Goal: Information Seeking & Learning: Learn about a topic

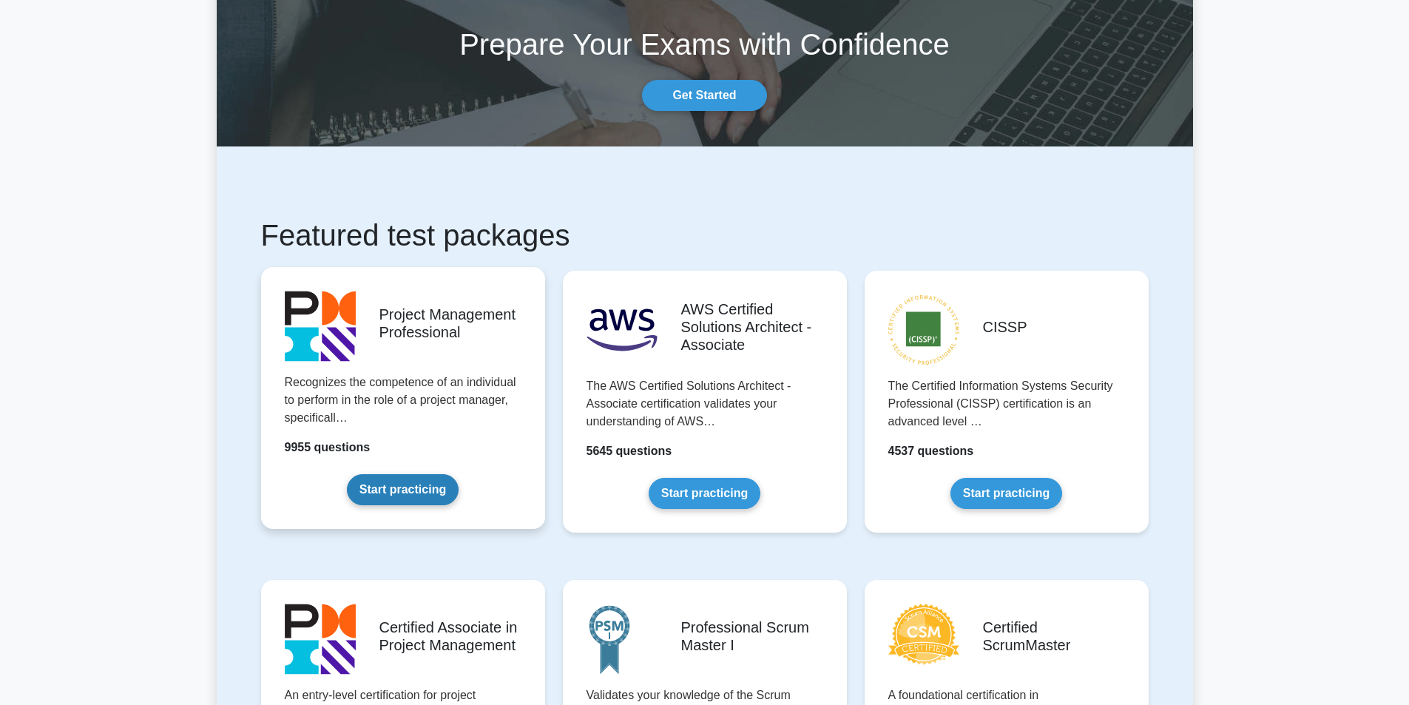
click at [411, 497] on link "Start practicing" at bounding box center [403, 489] width 112 height 31
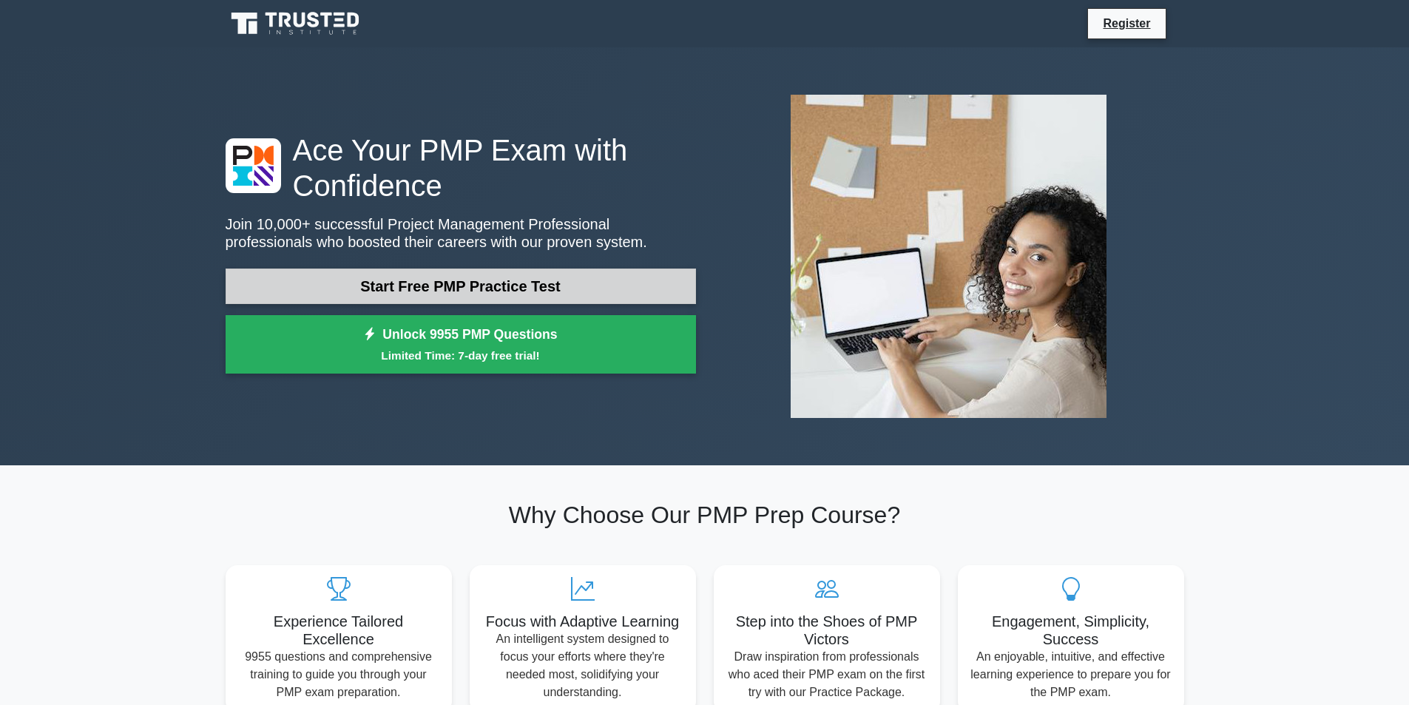
click at [530, 291] on link "Start Free PMP Practice Test" at bounding box center [461, 285] width 470 height 35
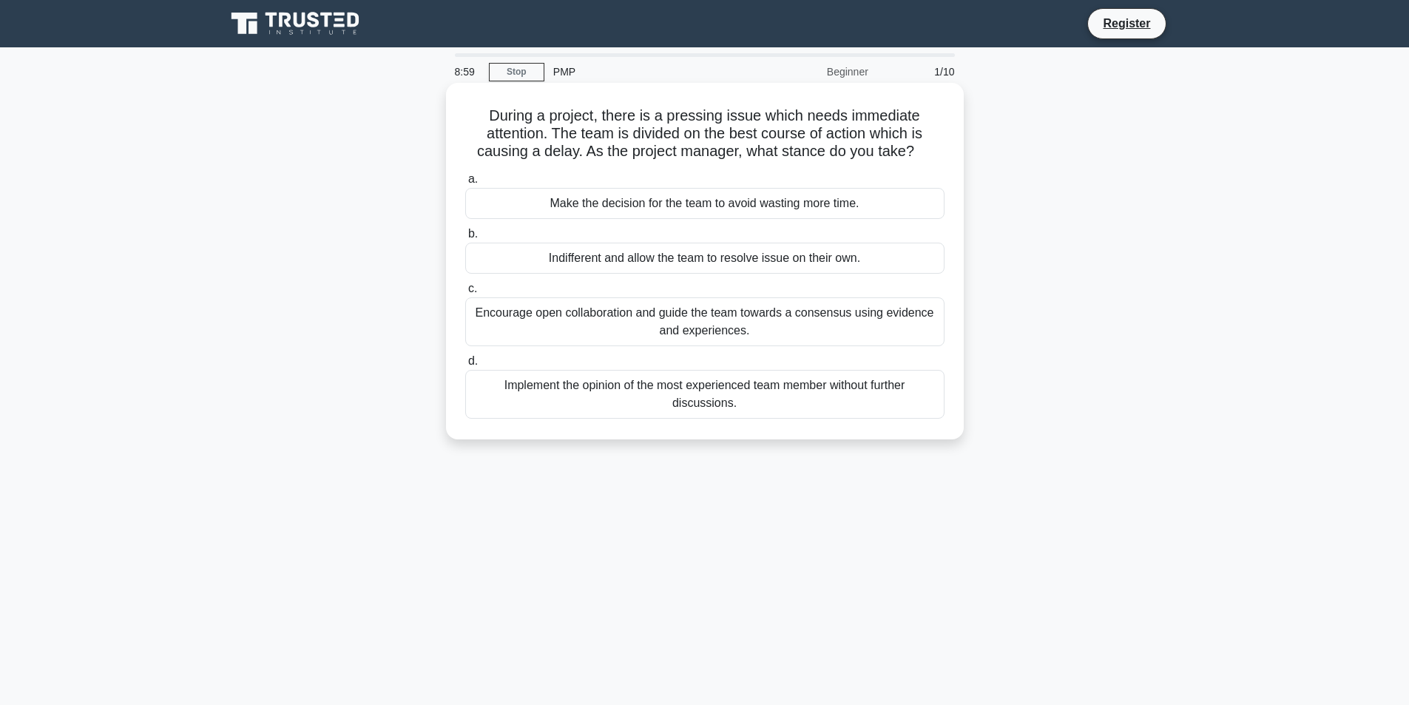
click at [765, 209] on div "Make the decision for the team to avoid wasting more time." at bounding box center [704, 203] width 479 height 31
click at [465, 184] on input "a. Make the decision for the team to avoid wasting more time." at bounding box center [465, 180] width 0 height 10
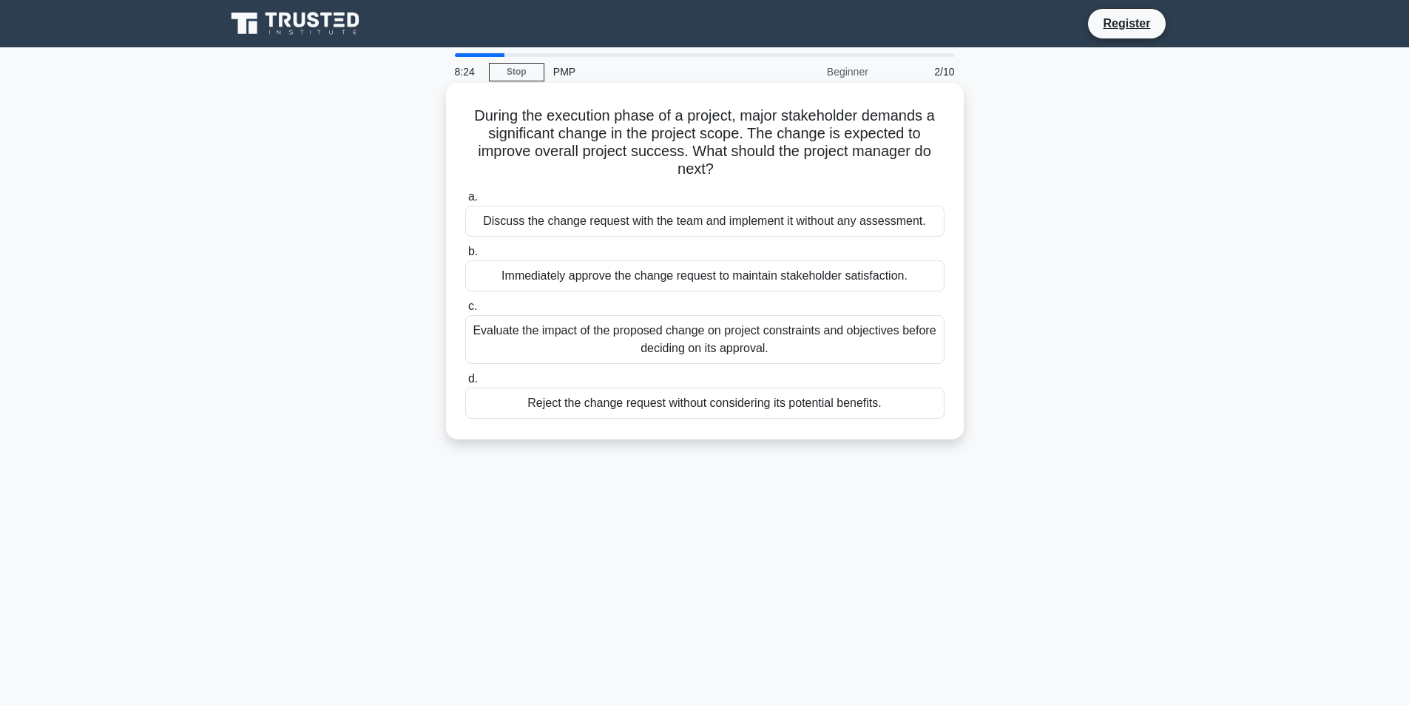
click at [742, 354] on div "Evaluate the impact of the proposed change on project constraints and objective…" at bounding box center [704, 339] width 479 height 49
click at [465, 311] on input "c. Evaluate the impact of the proposed change on project constraints and object…" at bounding box center [465, 307] width 0 height 10
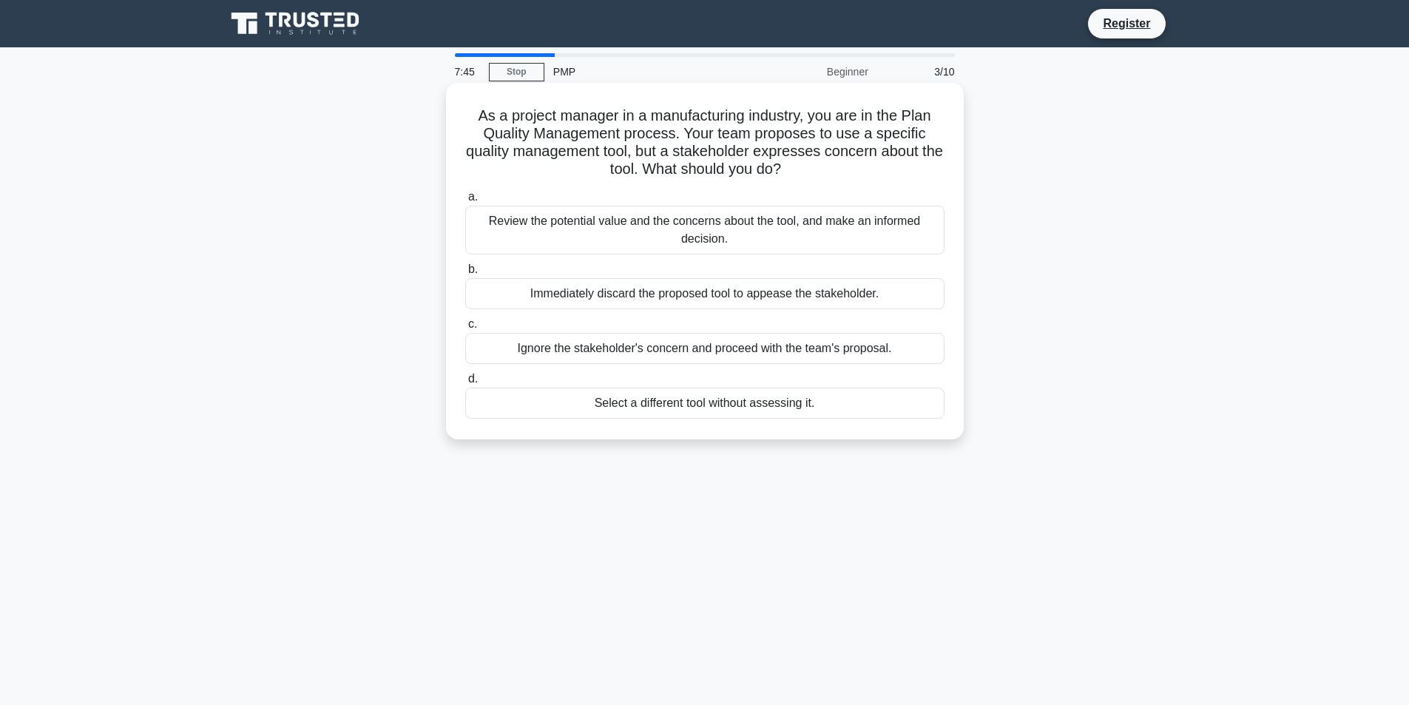
click at [764, 234] on div "Review the potential value and the concerns about the tool, and make an informe…" at bounding box center [704, 230] width 479 height 49
click at [465, 202] on input "a. Review the potential value and the concerns about the tool, and make an info…" at bounding box center [465, 197] width 0 height 10
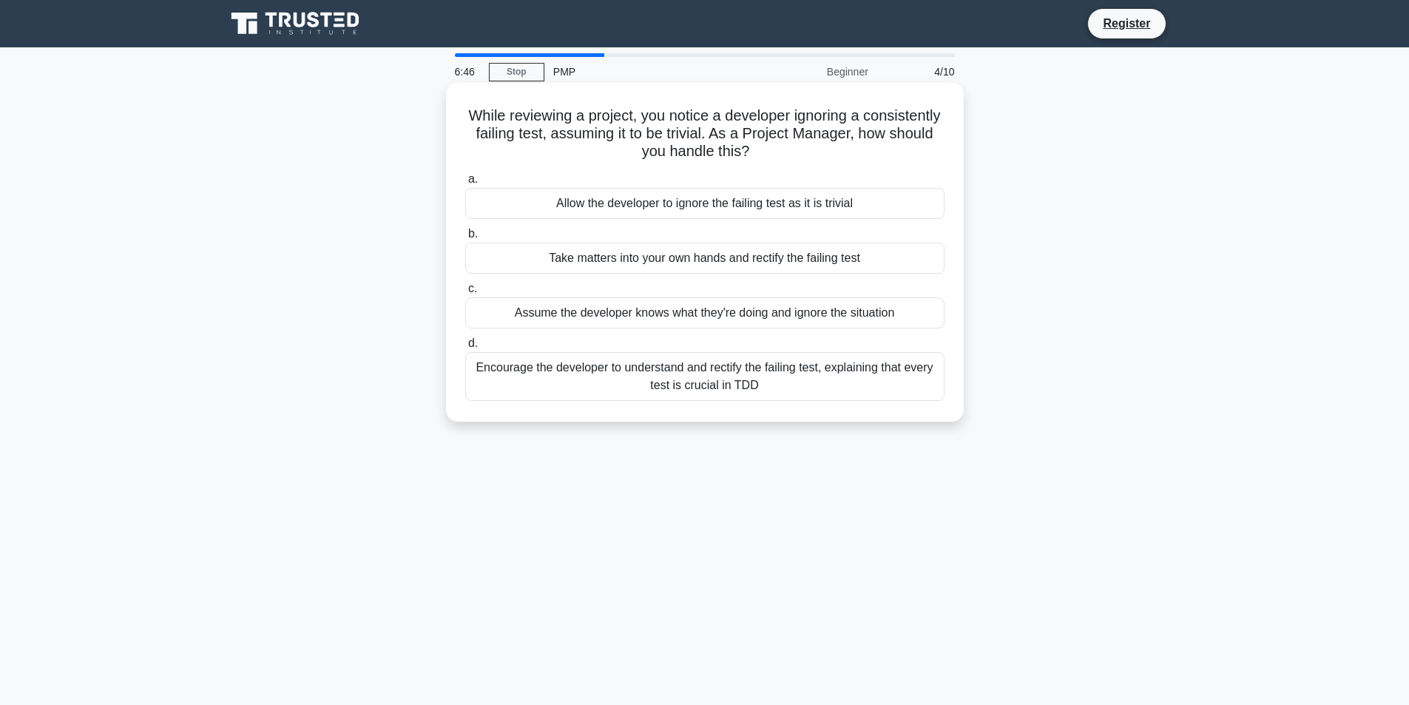
click at [787, 385] on div "Encourage the developer to understand and rectify the failing test, explaining …" at bounding box center [704, 376] width 479 height 49
click at [465, 348] on input "d. Encourage the developer to understand and rectify the failing test, explaini…" at bounding box center [465, 344] width 0 height 10
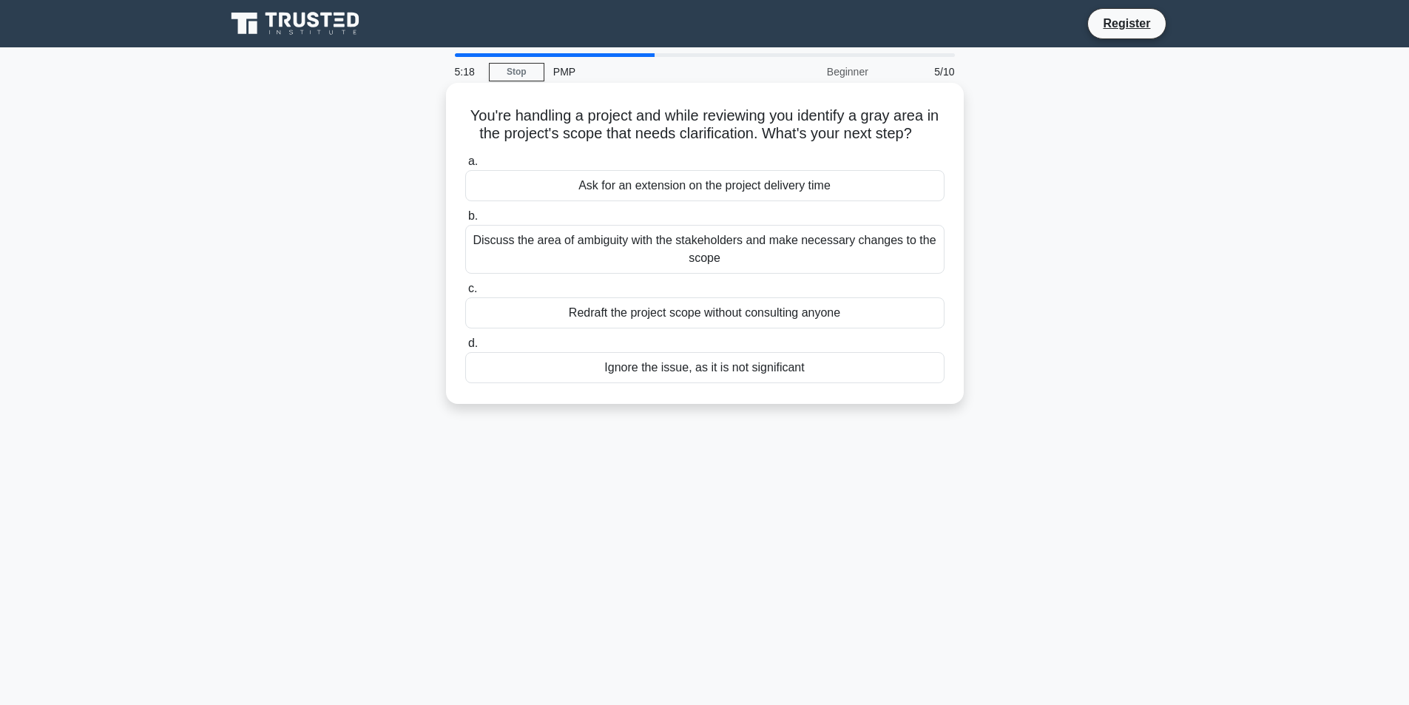
click at [787, 245] on div "Discuss the area of ambiguity with the stakeholders and make necessary changes …" at bounding box center [704, 249] width 479 height 49
click at [465, 221] on input "b. Discuss the area of ambiguity with the stakeholders and make necessary chang…" at bounding box center [465, 217] width 0 height 10
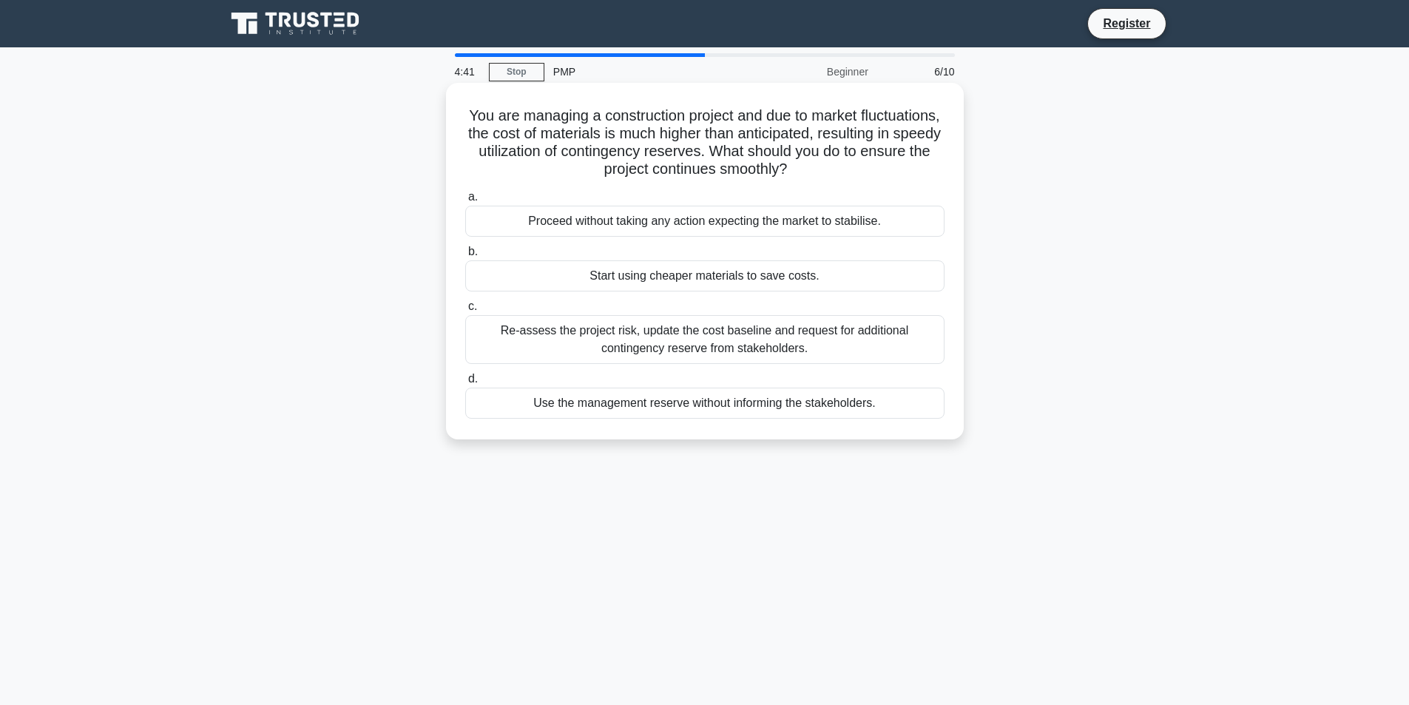
click at [734, 407] on div "Use the management reserve without informing the stakeholders." at bounding box center [704, 403] width 479 height 31
click at [465, 384] on input "d. Use the management reserve without informing the stakeholders." at bounding box center [465, 379] width 0 height 10
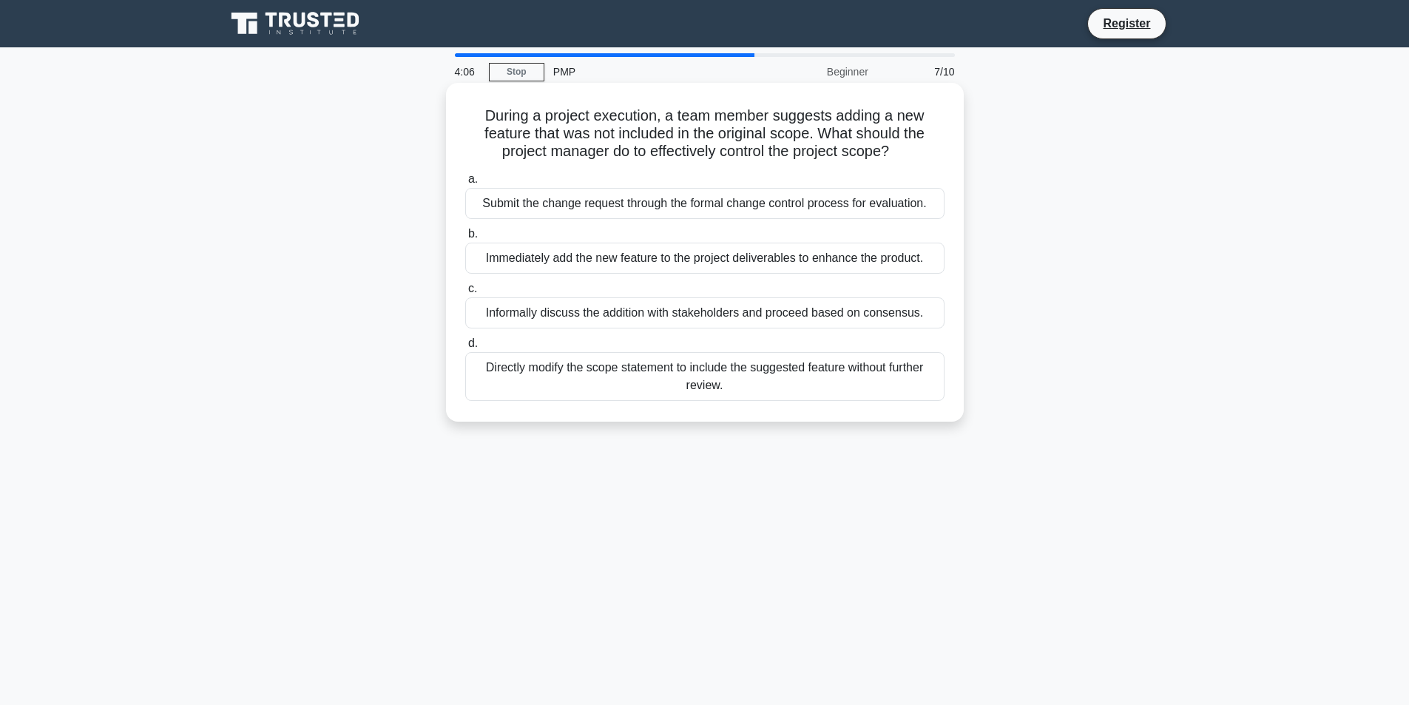
click at [743, 212] on div "Submit the change request through the formal change control process for evaluat…" at bounding box center [704, 203] width 479 height 31
click at [465, 184] on input "a. Submit the change request through the formal change control process for eval…" at bounding box center [465, 180] width 0 height 10
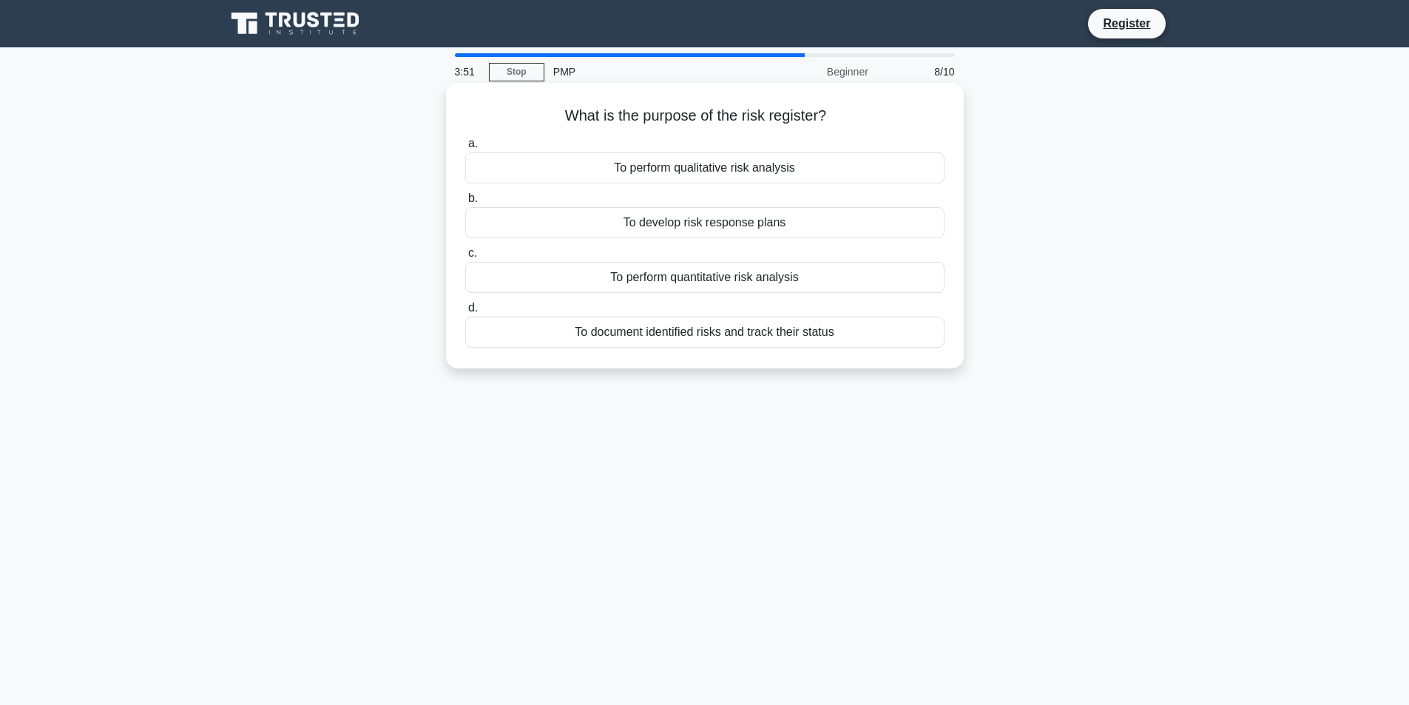
click at [777, 338] on div "To document identified risks and track their status" at bounding box center [704, 332] width 479 height 31
click at [465, 313] on input "d. To document identified risks and track their status" at bounding box center [465, 308] width 0 height 10
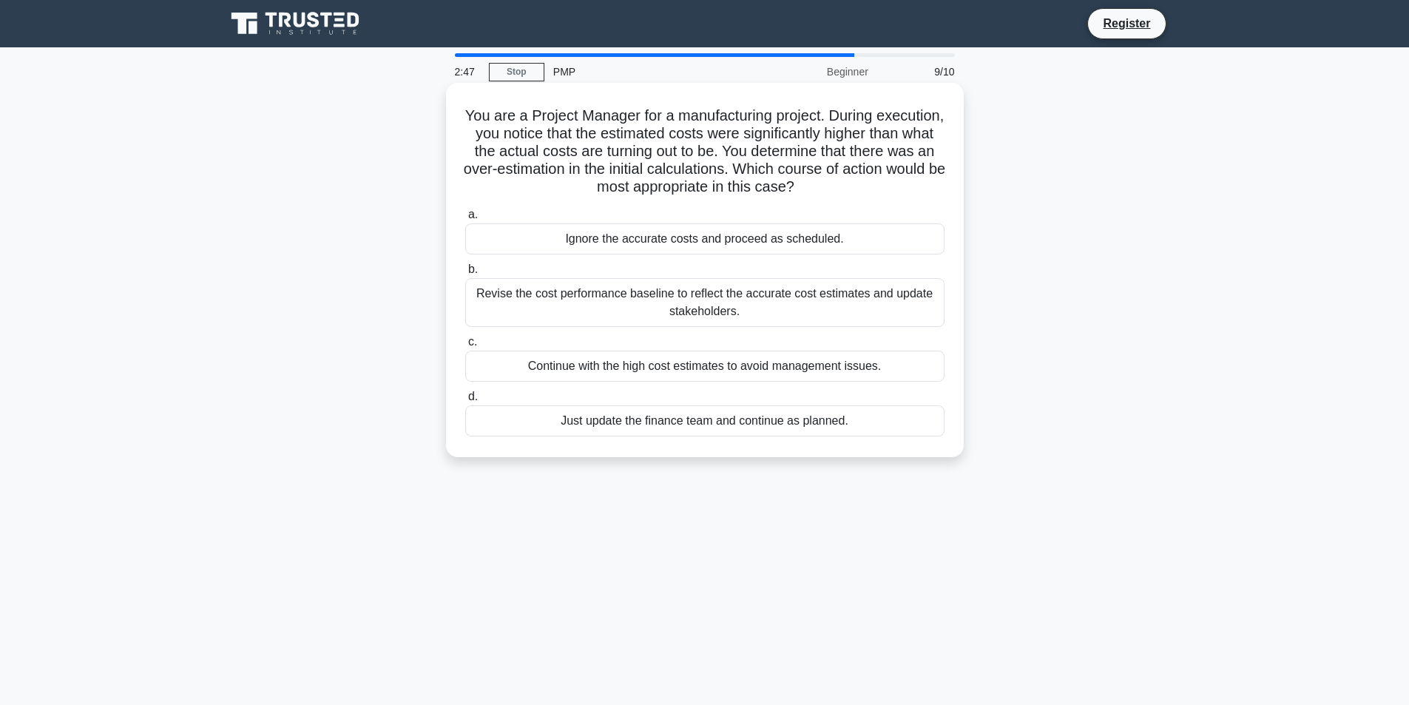
click at [851, 311] on div "Revise the cost performance baseline to reflect the accurate cost estimates and…" at bounding box center [704, 302] width 479 height 49
click at [465, 274] on input "b. Revise the cost performance baseline to reflect the accurate cost estimates …" at bounding box center [465, 270] width 0 height 10
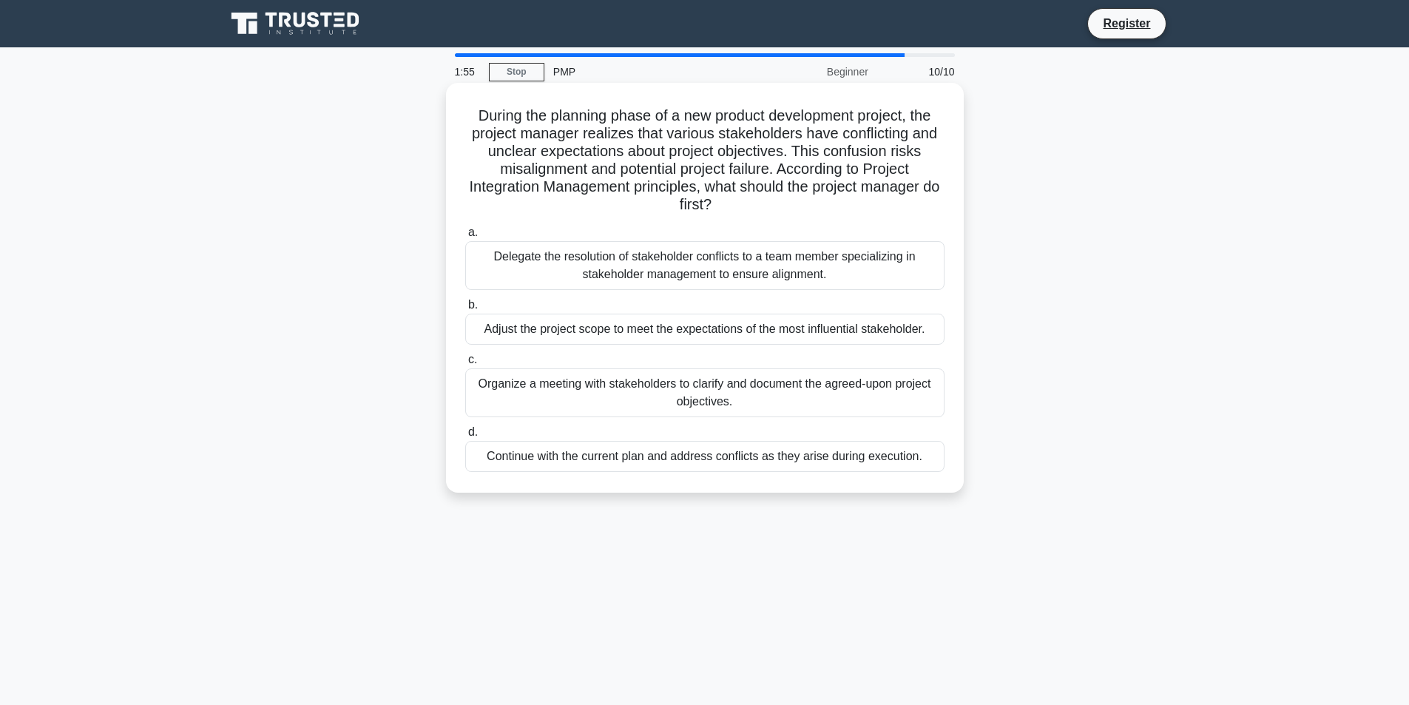
click at [825, 398] on div "Organize a meeting with stakeholders to clarify and document the agreed-upon pr…" at bounding box center [704, 392] width 479 height 49
click at [465, 365] on input "c. Organize a meeting with stakeholders to clarify and document the agreed-upon…" at bounding box center [465, 360] width 0 height 10
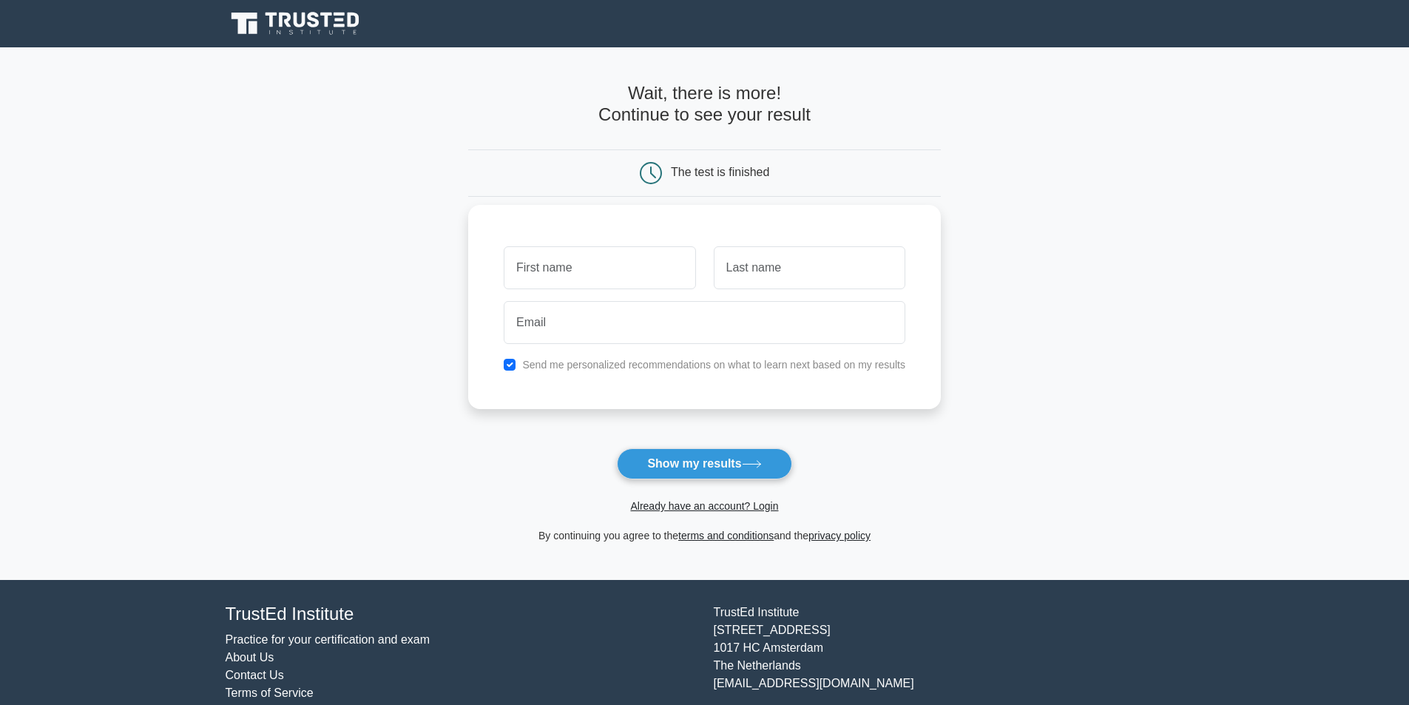
click at [598, 272] on input "text" at bounding box center [600, 267] width 192 height 43
click at [698, 467] on button "Show my results" at bounding box center [704, 463] width 175 height 31
click at [598, 264] on input "text" at bounding box center [600, 267] width 192 height 43
click at [555, 272] on input "text" at bounding box center [600, 267] width 192 height 43
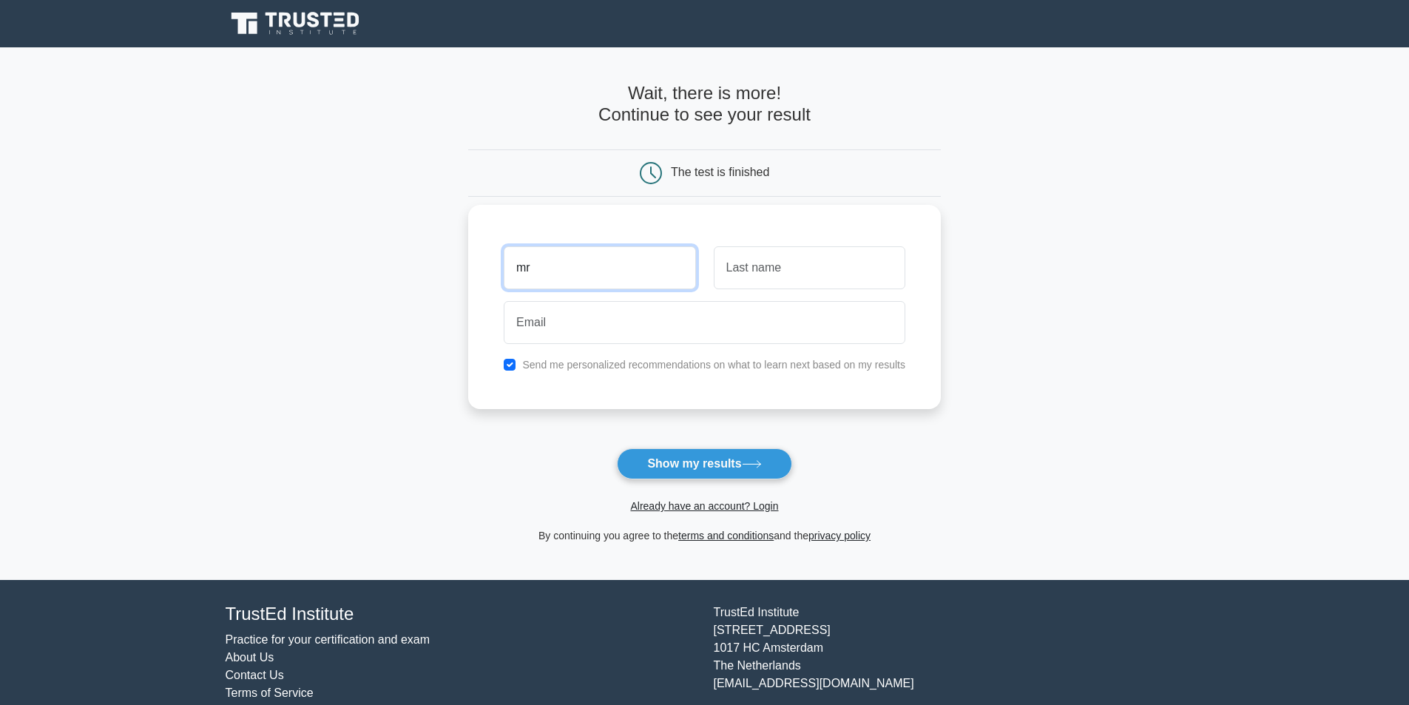
type input "m"
type input "El"
click at [765, 251] on input "text" at bounding box center [810, 267] width 192 height 43
type input "Ma"
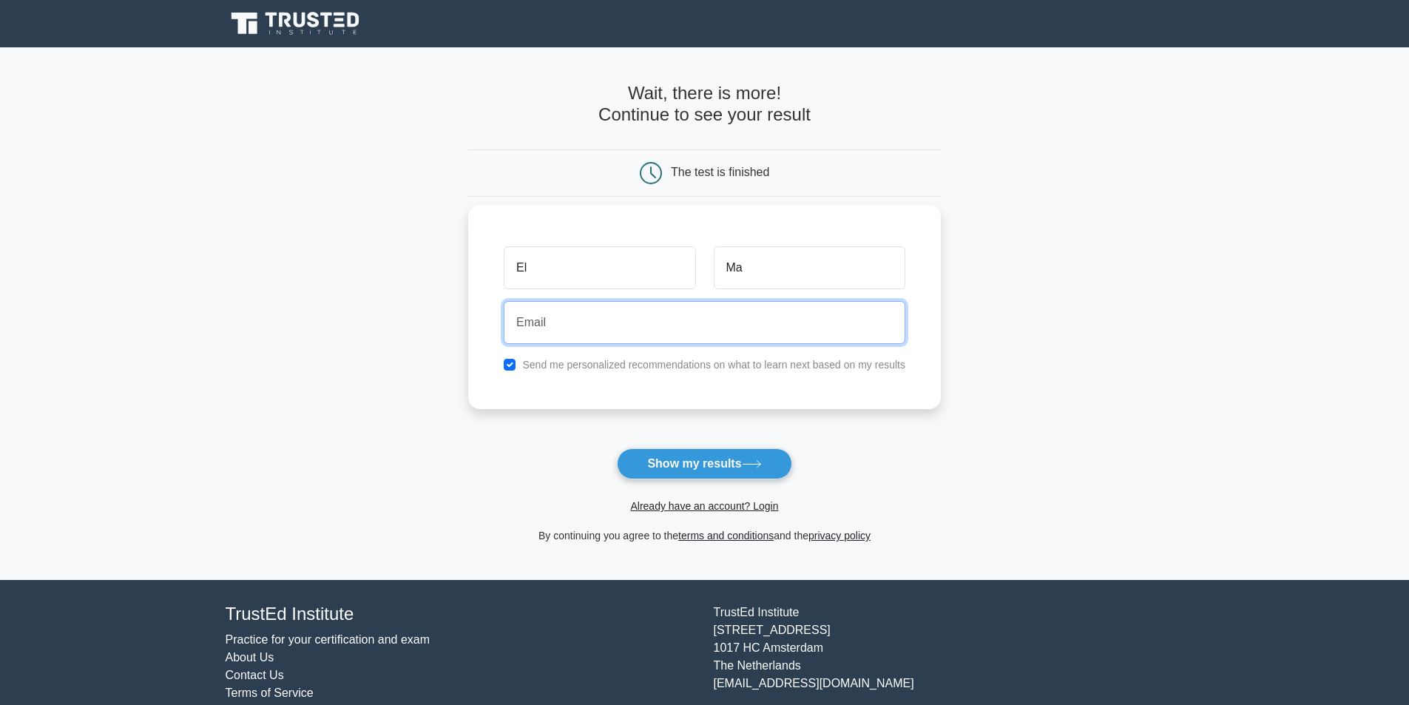
click at [564, 321] on input "email" at bounding box center [705, 322] width 402 height 43
type input "[PERSON_NAME][EMAIL_ADDRESS][DOMAIN_NAME]"
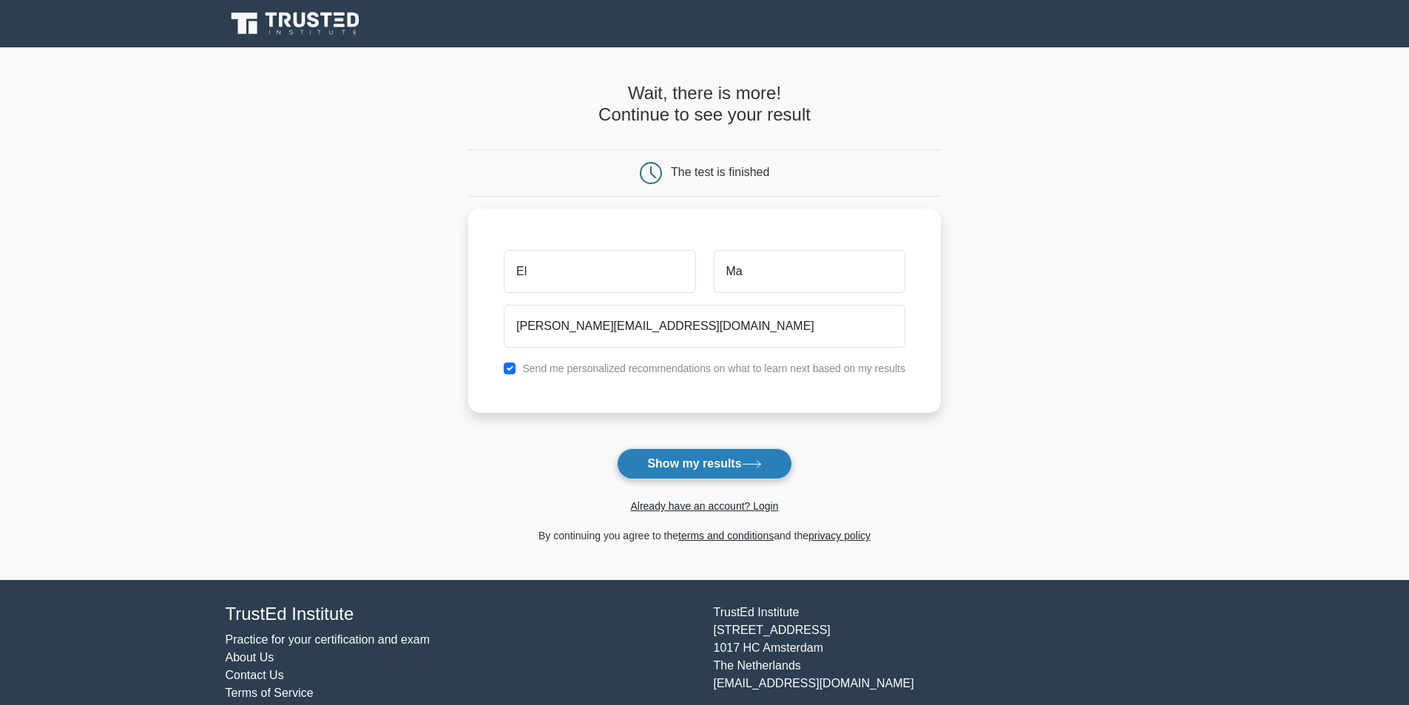
click at [681, 468] on button "Show my results" at bounding box center [704, 463] width 175 height 31
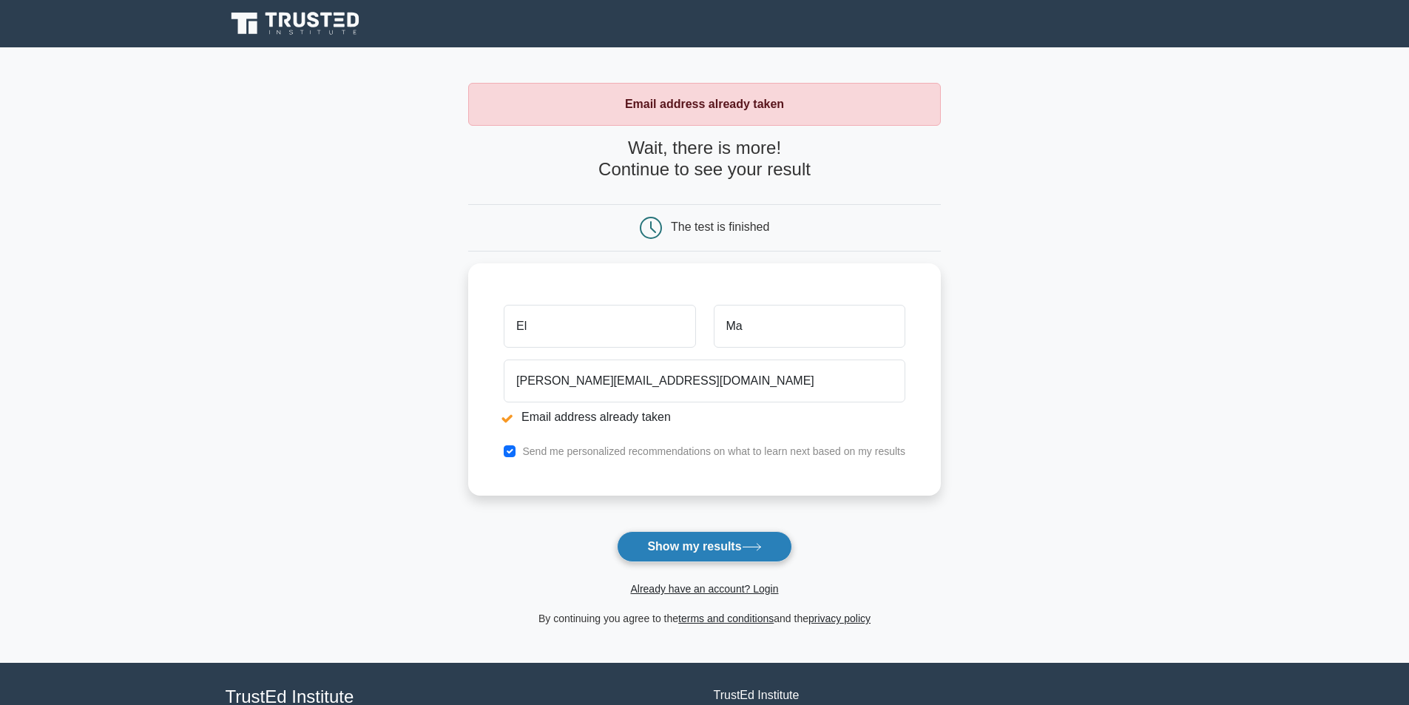
click at [729, 549] on button "Show my results" at bounding box center [704, 546] width 175 height 31
click at [691, 586] on link "Already have an account? Login" at bounding box center [704, 589] width 148 height 12
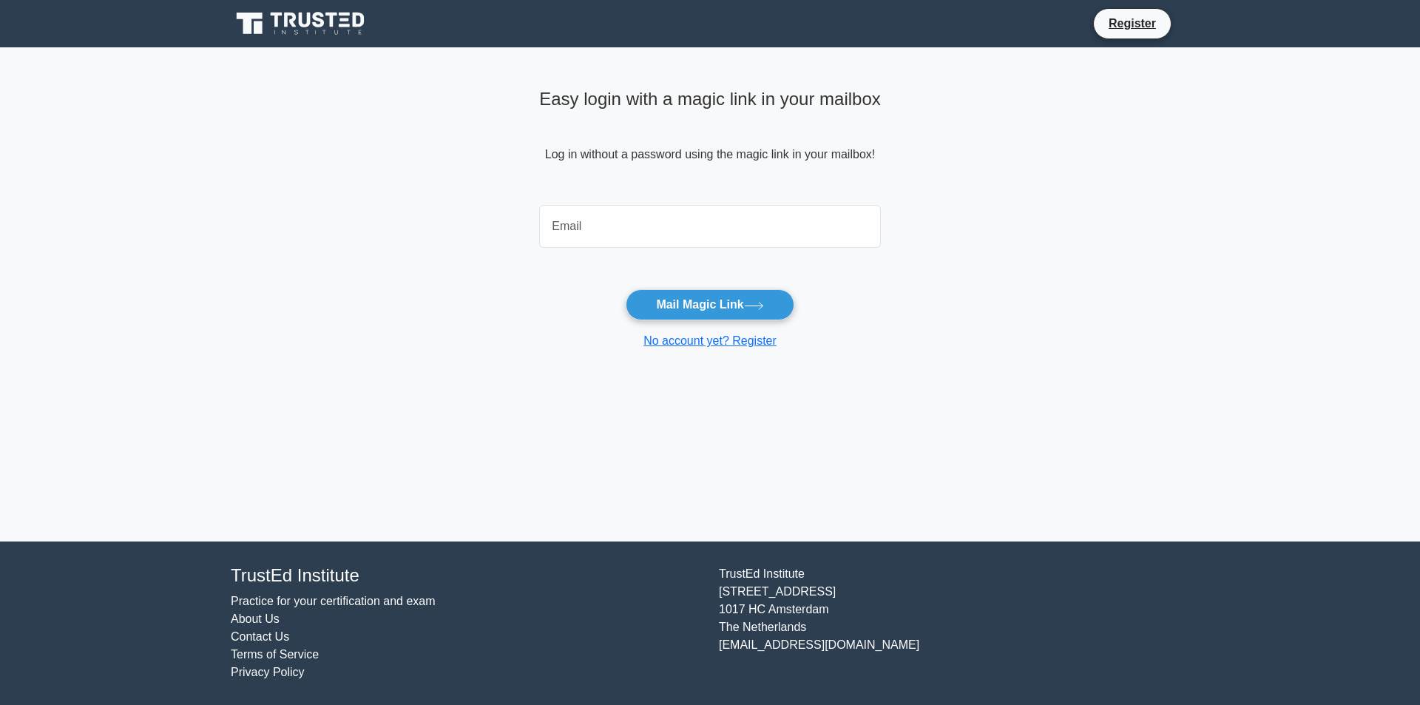
click at [598, 239] on input "email" at bounding box center [710, 226] width 342 height 43
type input "[PERSON_NAME][EMAIL_ADDRESS][DOMAIN_NAME]"
click at [674, 308] on button "Mail Magic Link" at bounding box center [710, 304] width 168 height 31
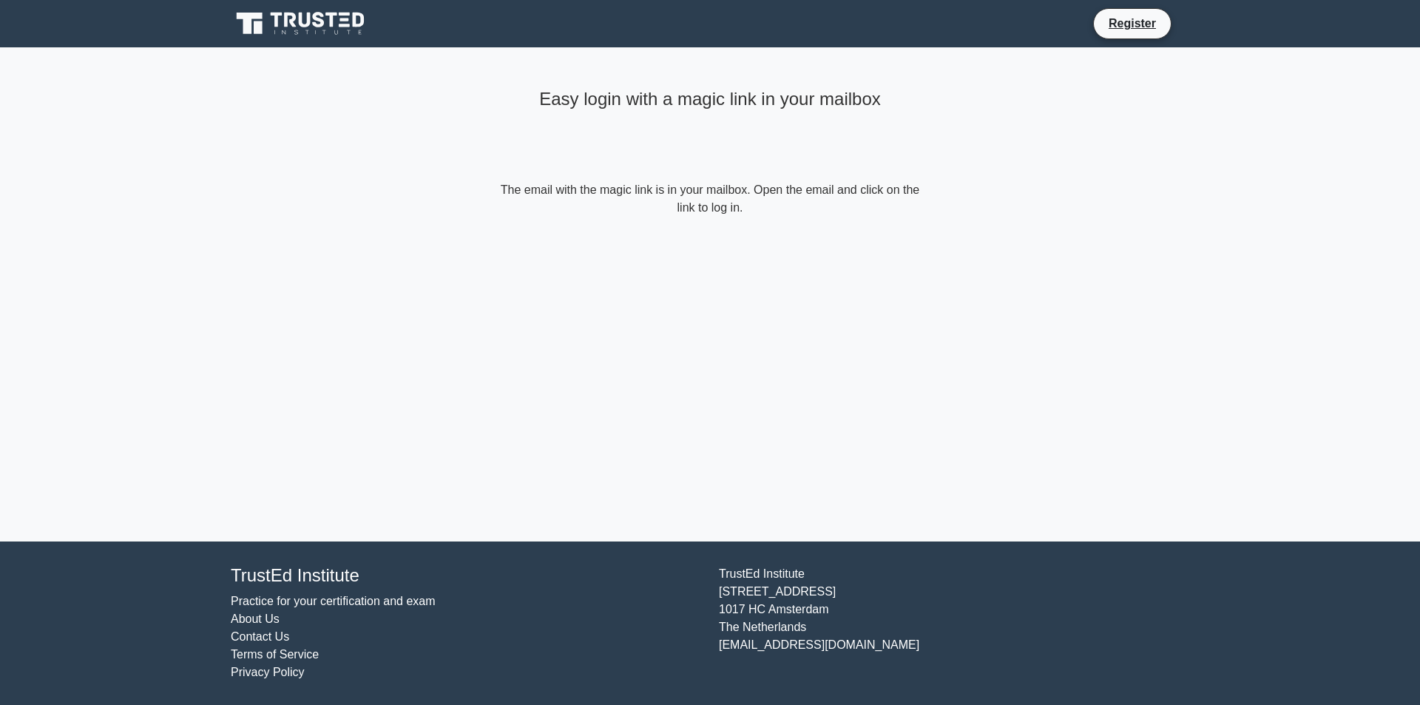
click at [329, 15] on icon at bounding box center [333, 20] width 12 height 15
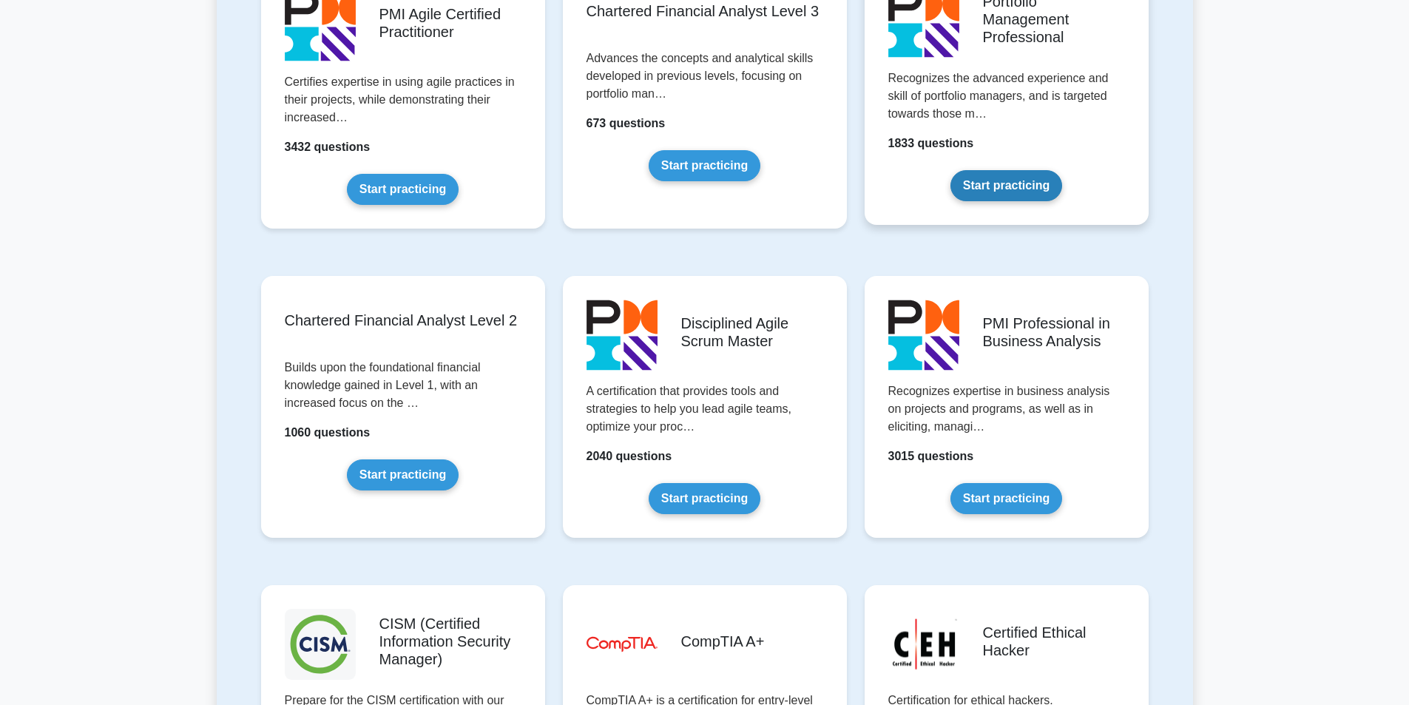
scroll to position [1609, 0]
